Goal: Task Accomplishment & Management: Manage account settings

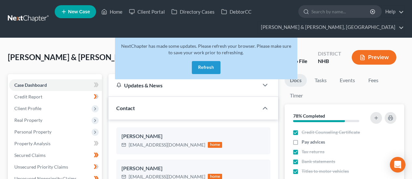
select select "17"
select select "6"
select select "0"
click at [207, 66] on button "Refresh" at bounding box center [206, 67] width 29 height 13
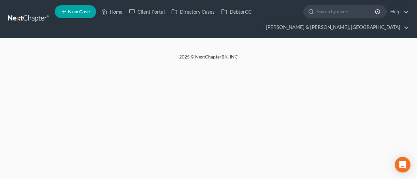
select select "6"
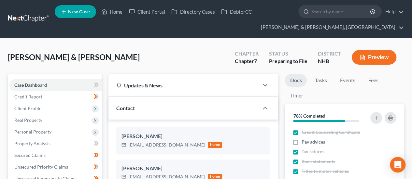
scroll to position [1465, 0]
click at [116, 11] on link "Home" at bounding box center [112, 12] width 28 height 12
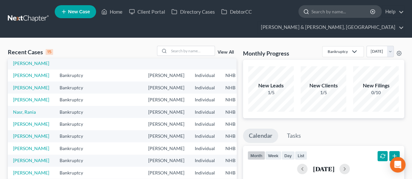
click at [336, 13] on input "search" at bounding box center [341, 12] width 60 height 12
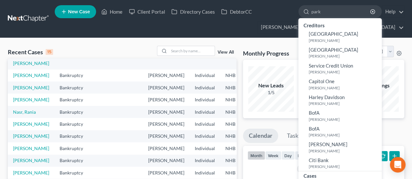
type input "park"
click at [243, 19] on ul "New Case Home Client Portal Directory Cases DebtorCC park - No Result - Credito…" at bounding box center [229, 18] width 349 height 31
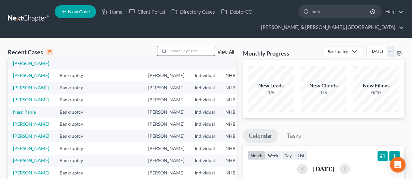
click at [178, 50] on input "search" at bounding box center [192, 50] width 46 height 9
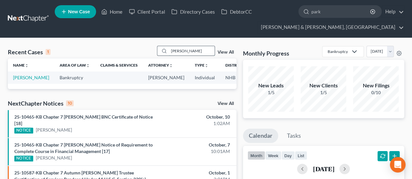
type input "parker"
click at [17, 80] on link "Parker, Aaron" at bounding box center [31, 78] width 36 height 6
select select "4"
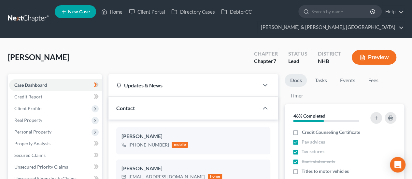
scroll to position [354, 0]
click at [370, 79] on link "Fees" at bounding box center [373, 80] width 21 height 13
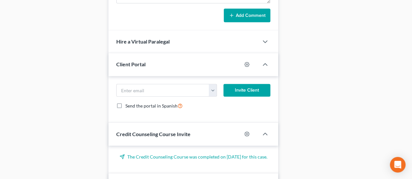
scroll to position [526, 0]
click at [247, 62] on icon "button" at bounding box center [246, 64] width 5 height 5
select select "0"
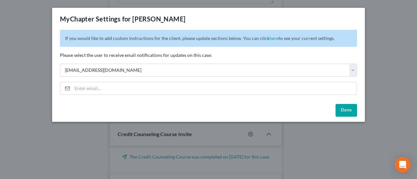
click at [349, 108] on button "Done" at bounding box center [345, 110] width 21 height 13
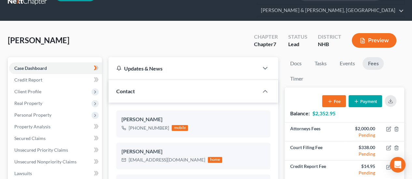
scroll to position [0, 0]
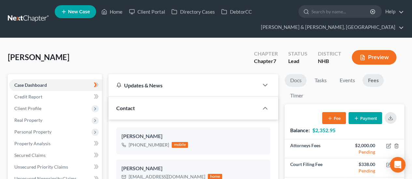
click at [297, 79] on link "Docs" at bounding box center [295, 80] width 22 height 13
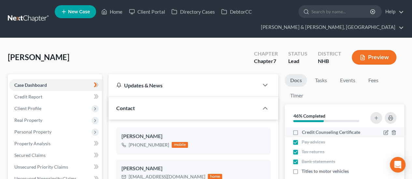
click at [301, 133] on label "Credit Counseling Certificate" at bounding box center [330, 132] width 58 height 7
click at [304, 133] on input "Credit Counseling Certificate" at bounding box center [306, 131] width 4 height 4
checkbox input "true"
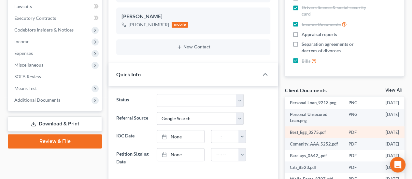
scroll to position [54, 0]
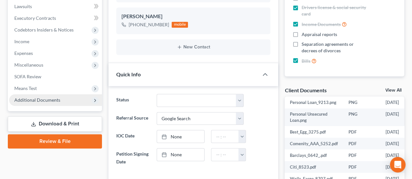
click at [67, 97] on span "Additional Documents" at bounding box center [55, 100] width 93 height 12
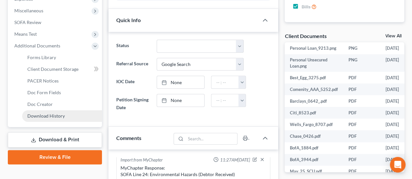
click at [62, 115] on span "Download History" at bounding box center [45, 116] width 37 height 6
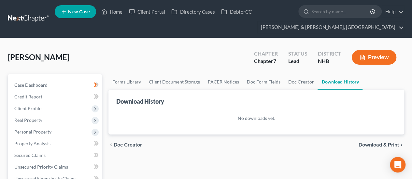
select select "10"
select select "4"
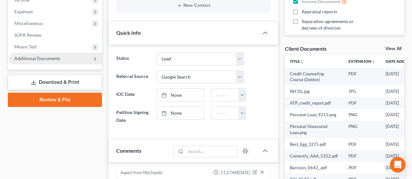
scroll to position [195, 0]
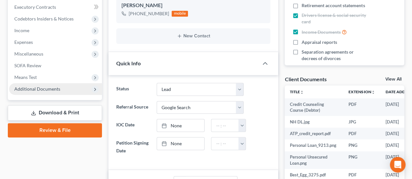
click at [50, 88] on span "Additional Documents" at bounding box center [37, 89] width 46 height 6
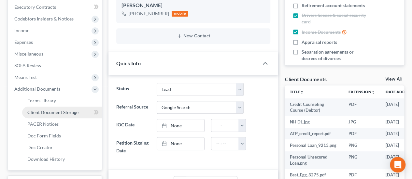
click at [67, 110] on span "Client Document Storage" at bounding box center [52, 113] width 51 height 6
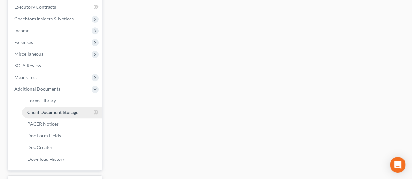
select select "0"
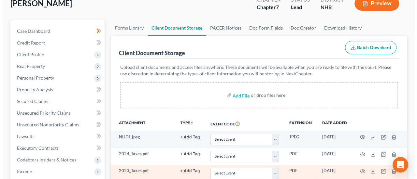
scroll to position [130, 0]
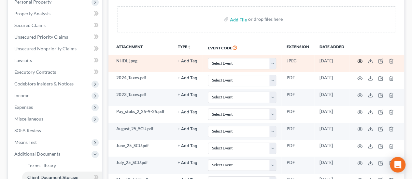
click at [359, 60] on icon "button" at bounding box center [359, 61] width 5 height 5
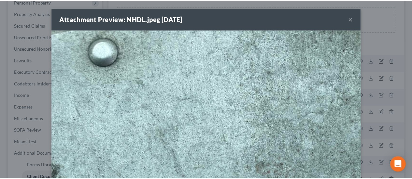
scroll to position [0, 0]
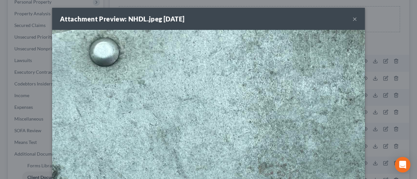
drag, startPoint x: 259, startPoint y: 20, endPoint x: 395, endPoint y: 15, distance: 135.8
click at [396, 16] on div "Attachment Preview: NHDL.jpeg 09/19/2025 × Download" at bounding box center [208, 89] width 417 height 179
click at [352, 19] on button "×" at bounding box center [354, 19] width 5 height 8
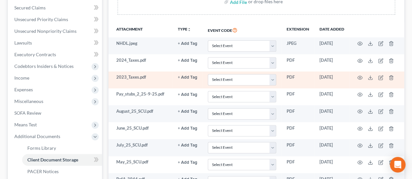
scroll to position [152, 0]
